Goal: Task Accomplishment & Management: Use online tool/utility

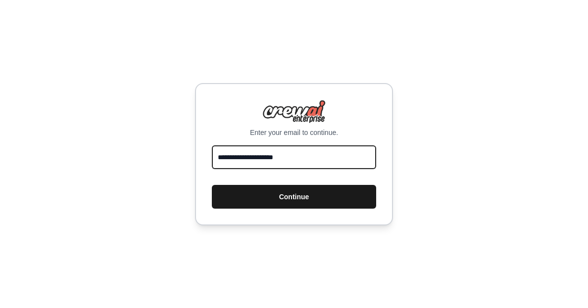
type input "**********"
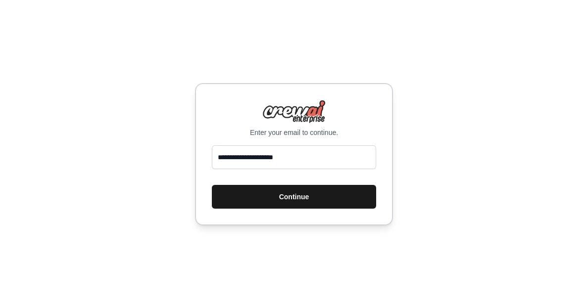
click at [308, 201] on button "Continue" at bounding box center [294, 197] width 164 height 24
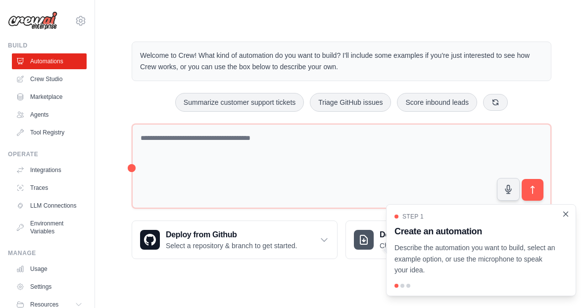
click at [566, 215] on icon "Close walkthrough" at bounding box center [565, 214] width 9 height 9
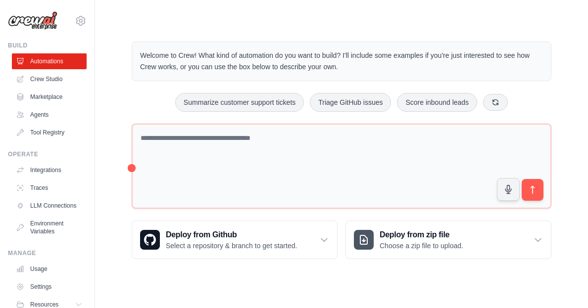
click at [565, 217] on icon "Close walkthrough" at bounding box center [561, 221] width 8 height 8
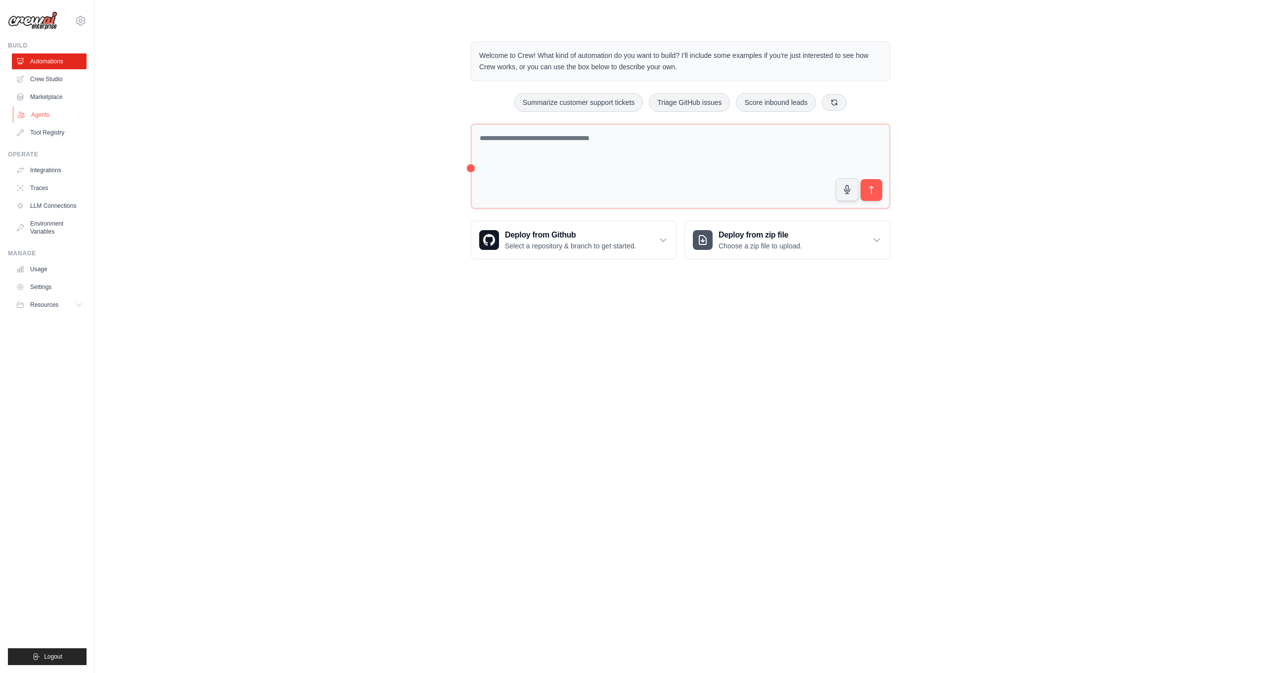
click at [39, 115] on link "Agents" at bounding box center [50, 115] width 75 height 16
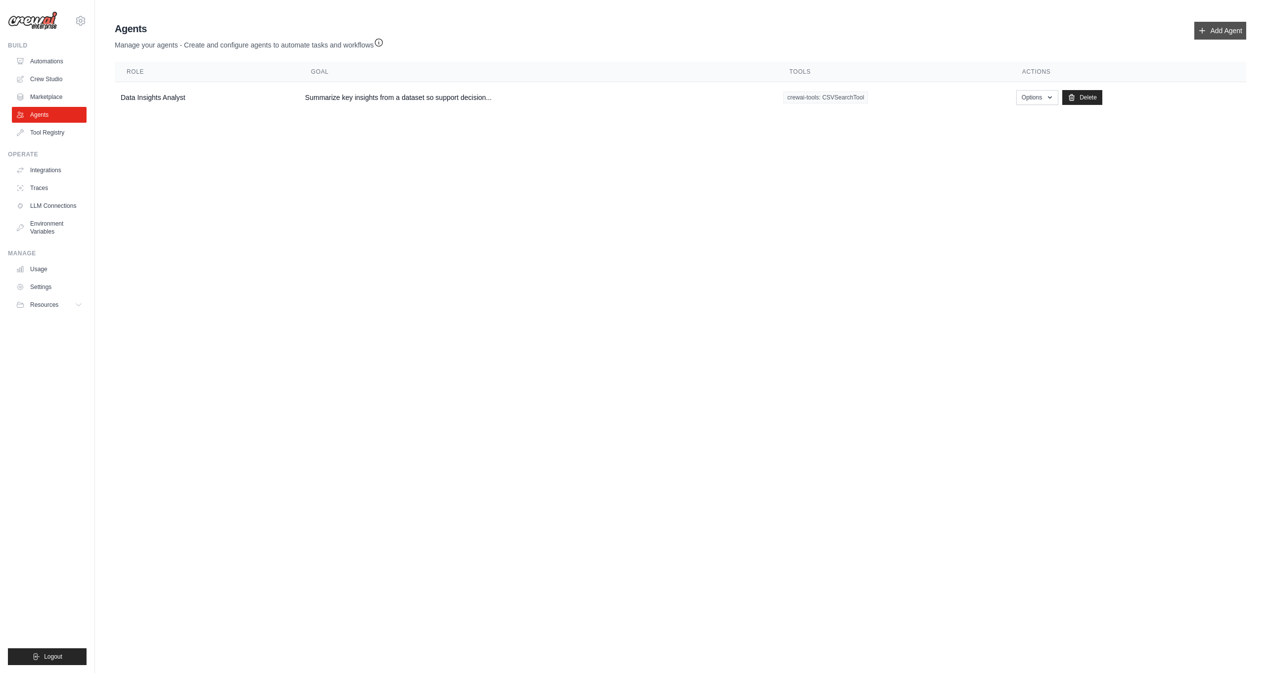
click at [587, 30] on link "Add Agent" at bounding box center [1220, 31] width 52 height 18
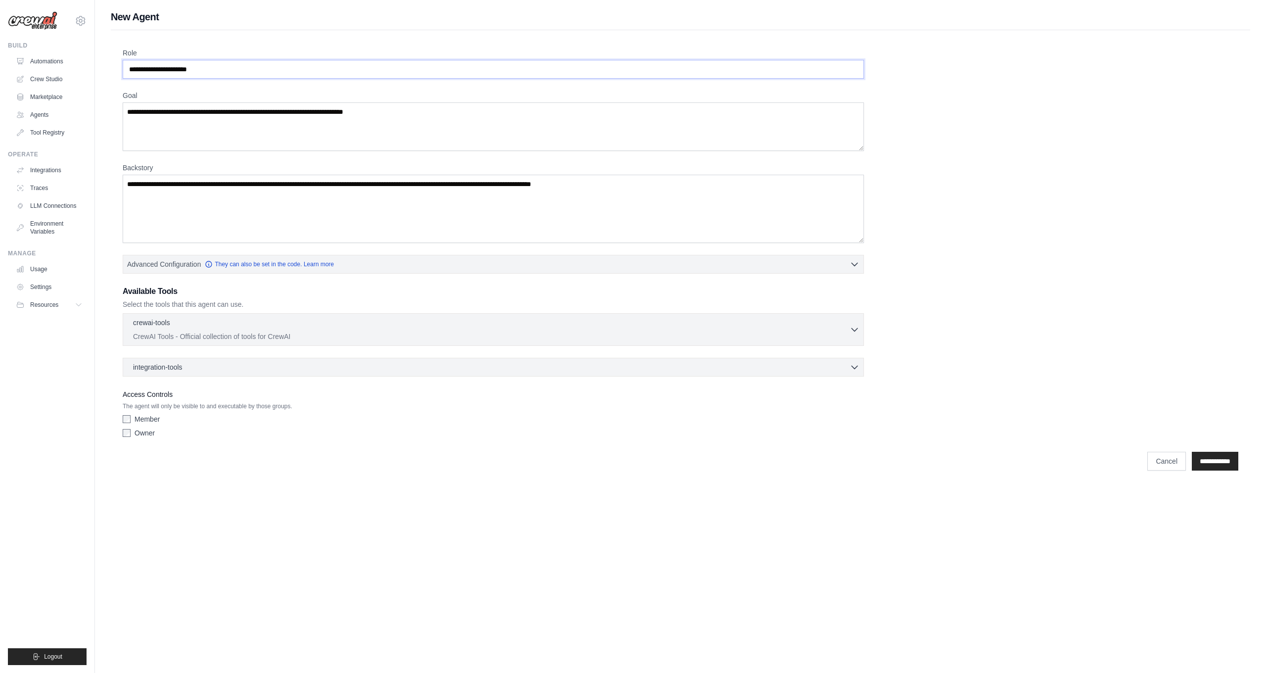
click at [212, 68] on input "Role" at bounding box center [493, 69] width 741 height 19
click at [158, 113] on textarea "Goal" at bounding box center [493, 126] width 741 height 48
click at [150, 180] on textarea "Backstory" at bounding box center [493, 209] width 741 height 68
click at [587, 308] on icon "button" at bounding box center [855, 329] width 10 height 10
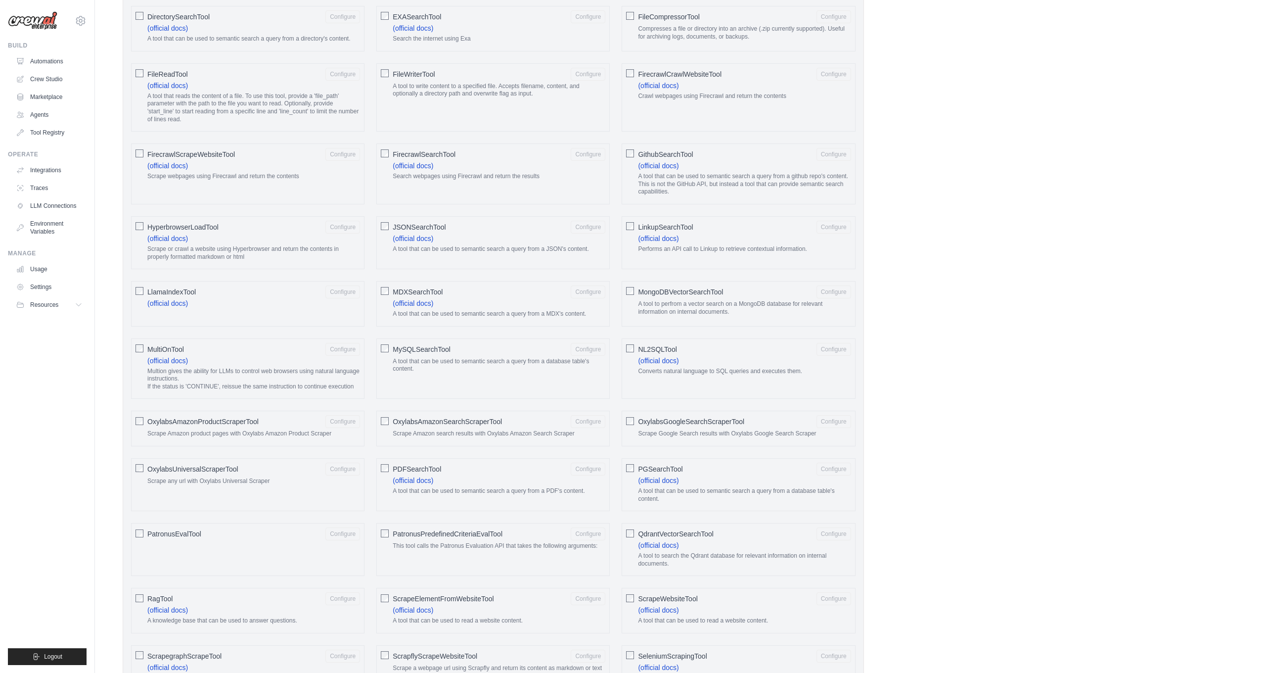
scroll to position [627, 0]
click at [587, 308] on div "Role Goal Backstory Advanced Configuration They can also be set in the code. Le…" at bounding box center [681, 362] width 1116 height 1882
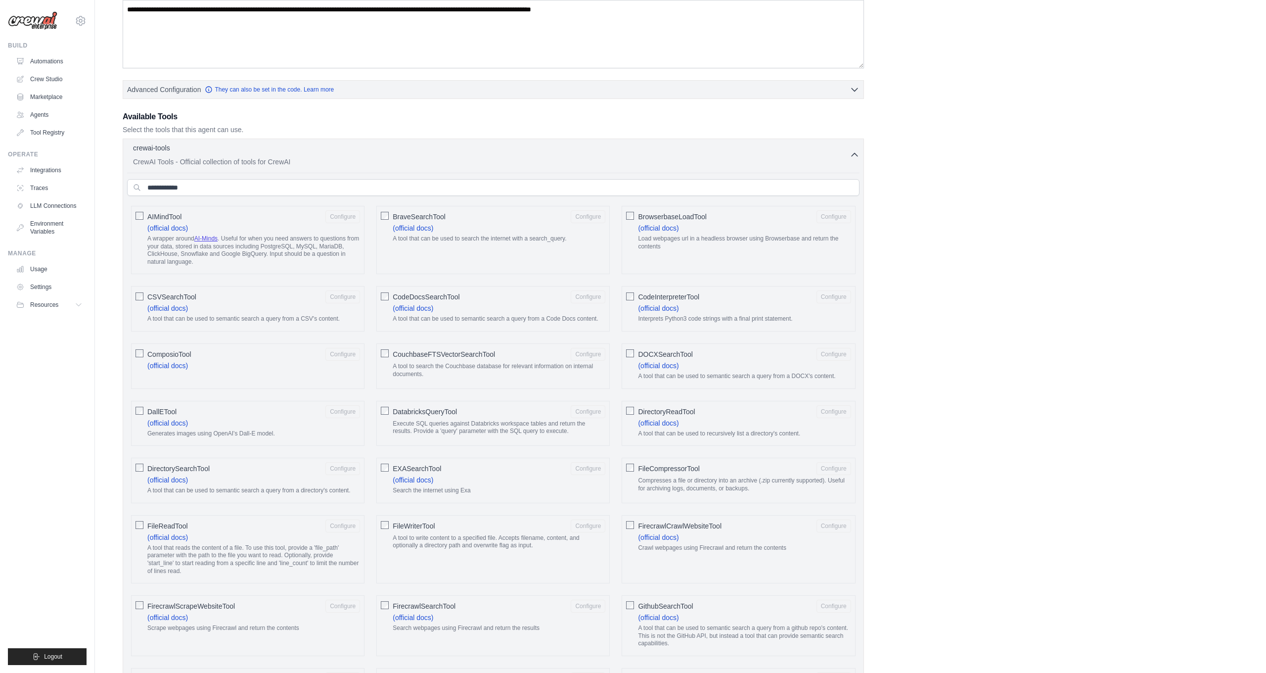
scroll to position [172, 0]
click at [587, 156] on icon "button" at bounding box center [855, 157] width 10 height 10
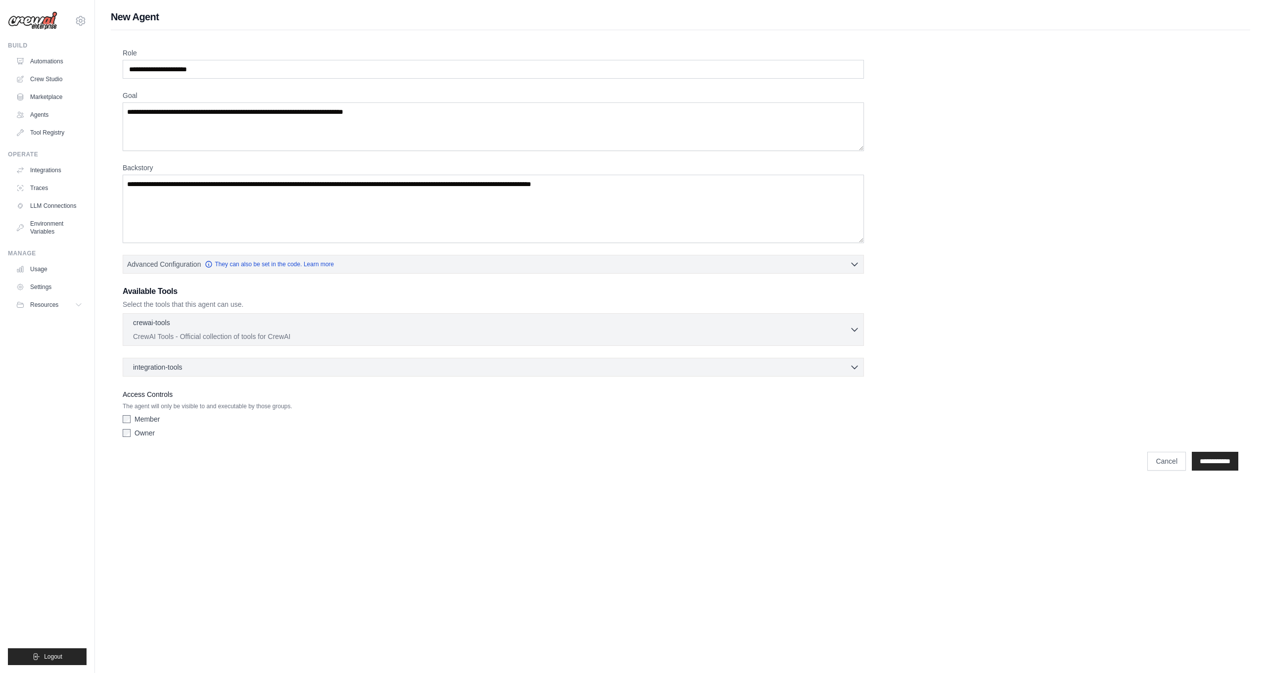
scroll to position [0, 0]
click at [32, 112] on link "Agents" at bounding box center [50, 115] width 75 height 16
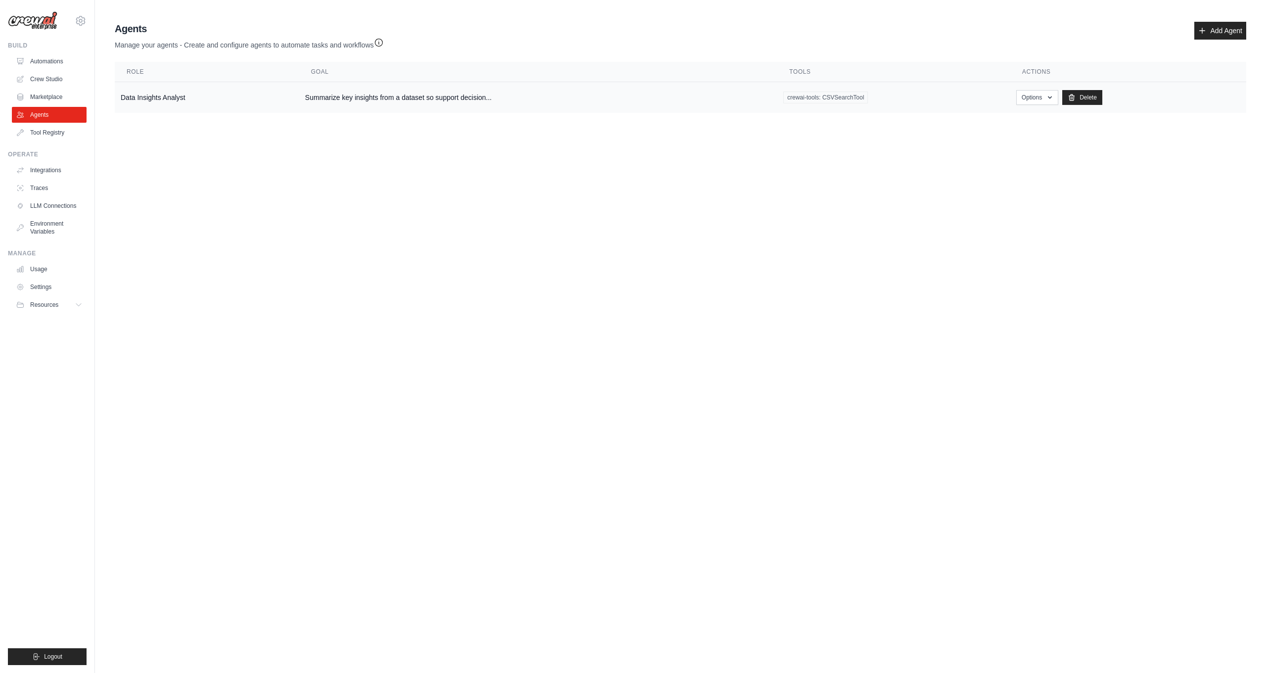
click at [136, 98] on td "Data Insights Analyst" at bounding box center [207, 97] width 184 height 31
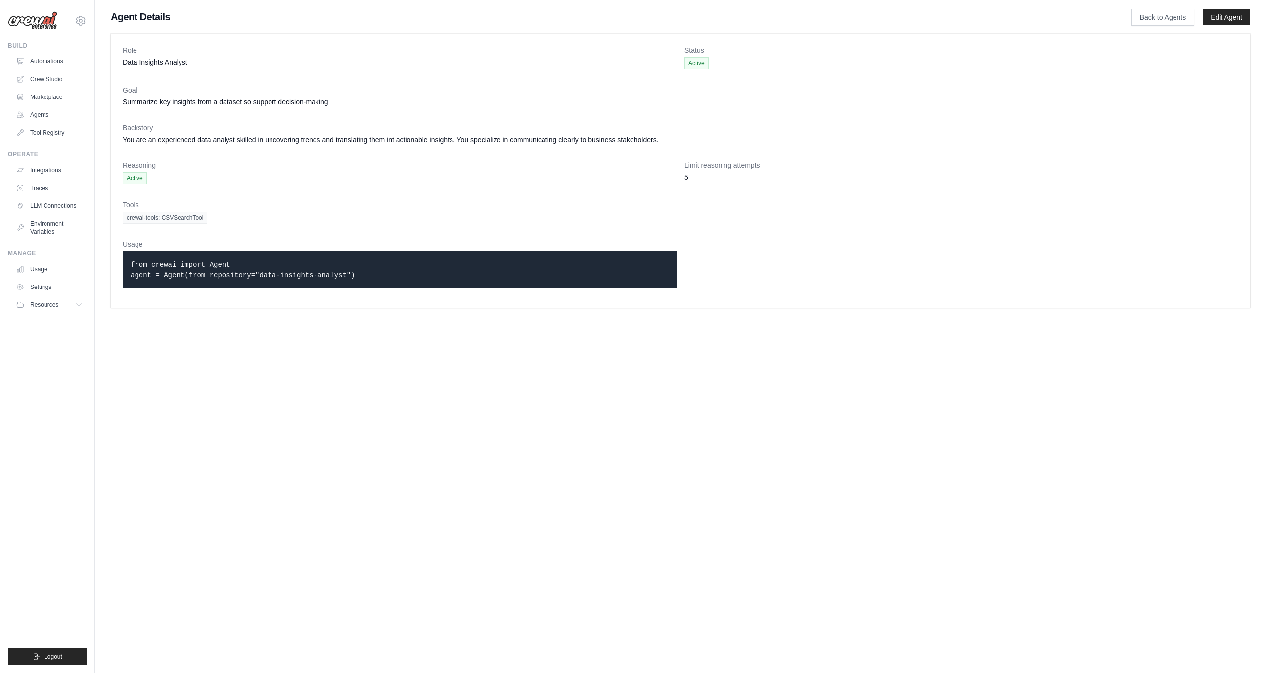
drag, startPoint x: 132, startPoint y: 264, endPoint x: 309, endPoint y: 287, distance: 178.0
click at [309, 287] on div "Usage from crewai import Agent agent = Agent(from_repository="data-insights-ana…" at bounding box center [400, 267] width 554 height 56
click at [54, 116] on link "Agents" at bounding box center [50, 115] width 75 height 16
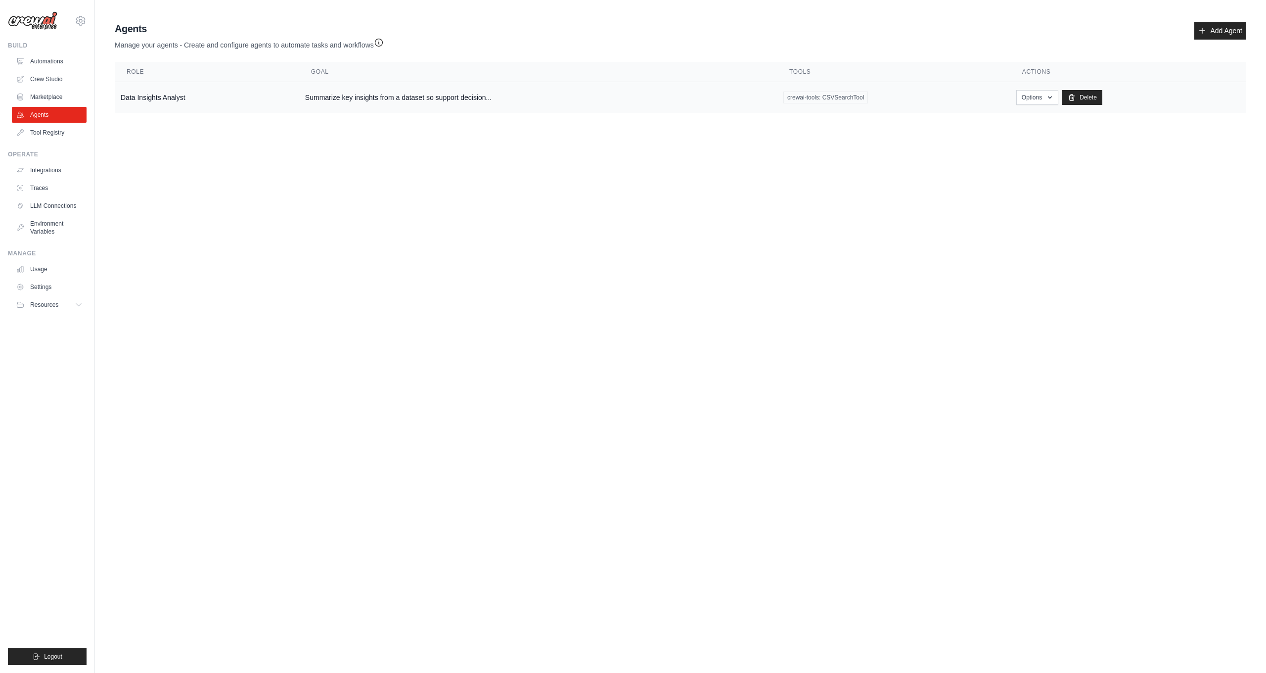
click at [173, 99] on td "Data Insights Analyst" at bounding box center [207, 97] width 184 height 31
